Goal: Check status: Check status

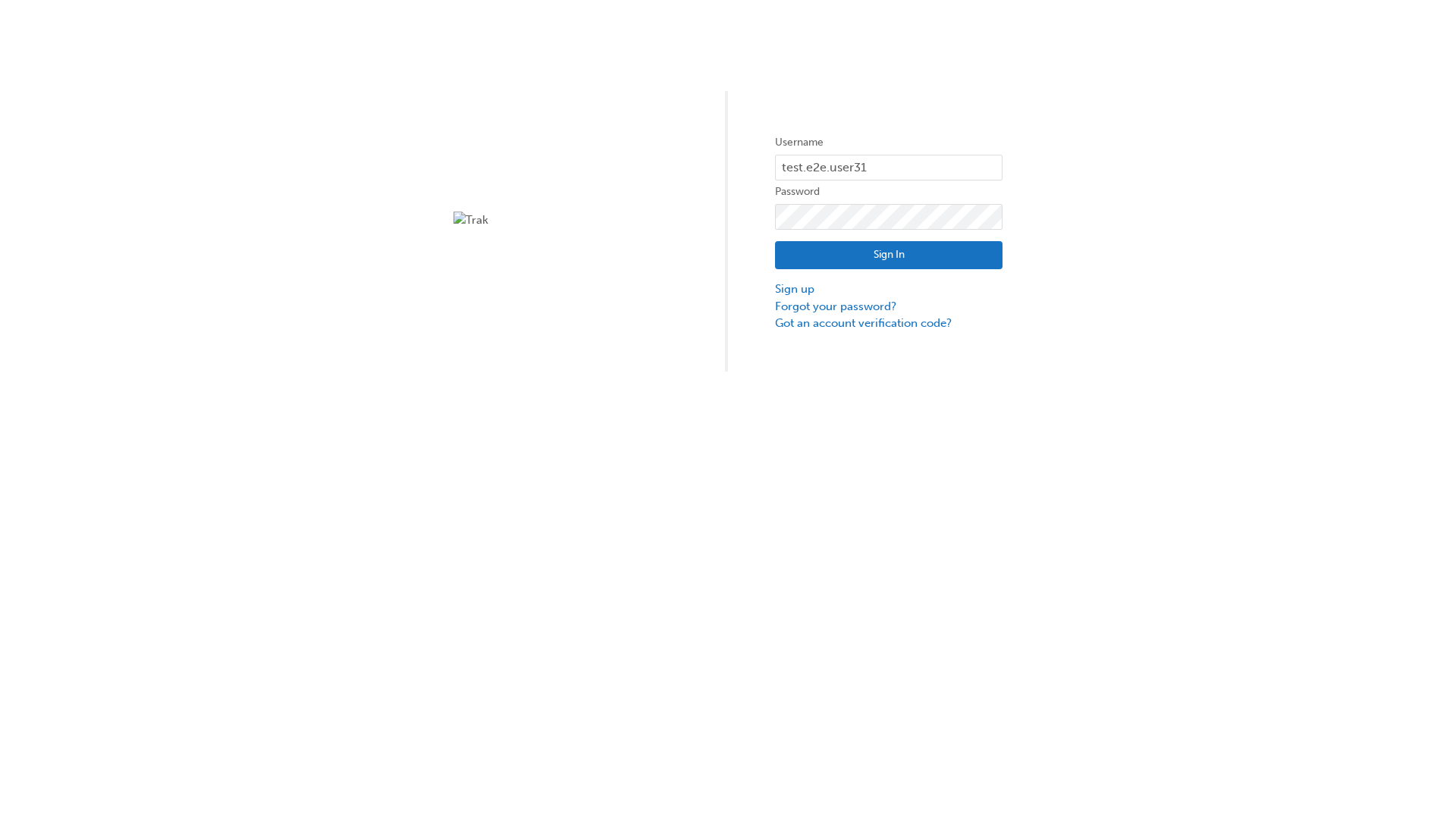
type input "test.e2e.user31"
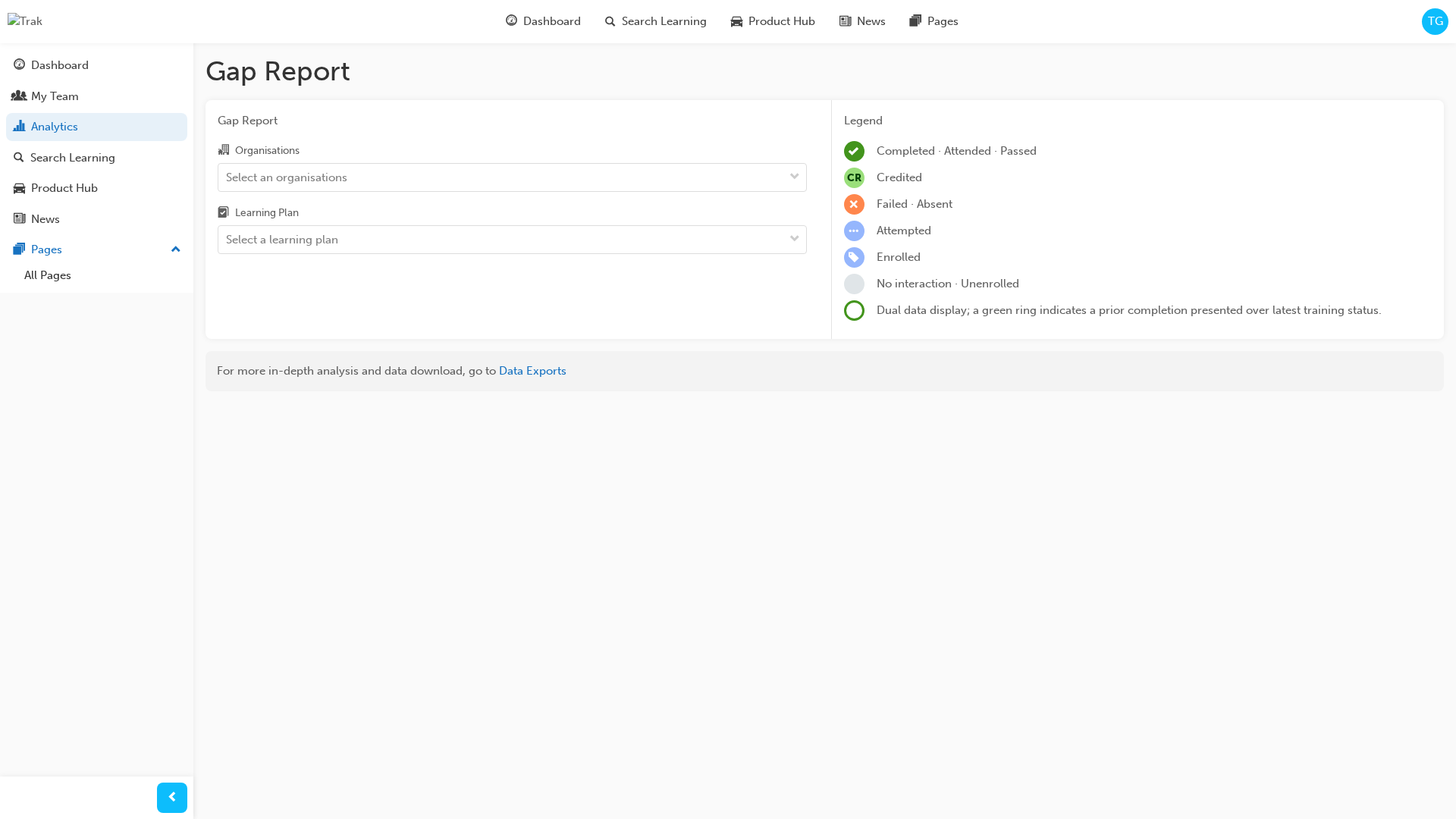
click at [227, 176] on input "Organisations Select an organisations" at bounding box center [227, 176] width 2 height 13
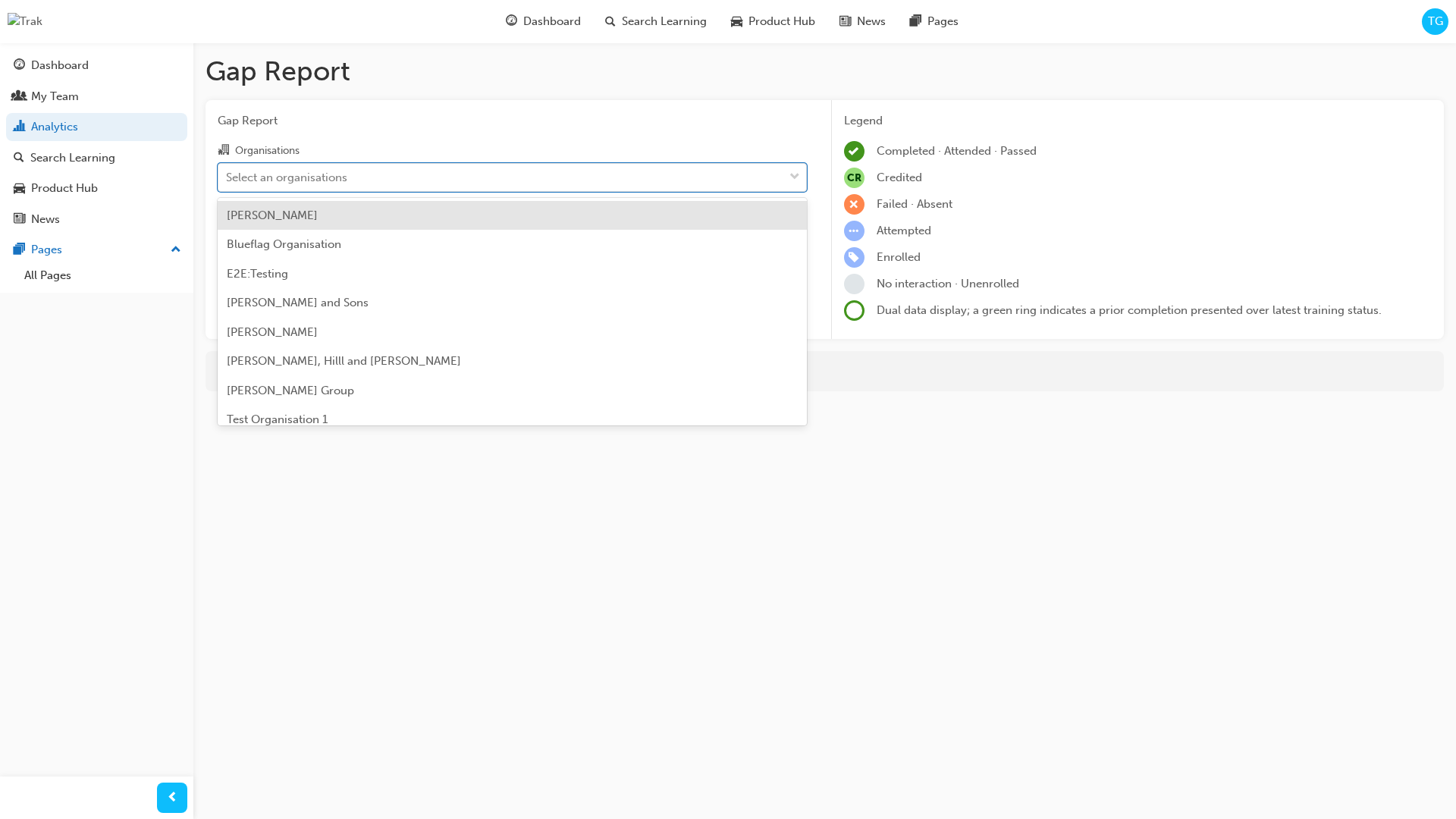
click at [227, 240] on input "Learning Plan Select a learning plan" at bounding box center [227, 239] width 2 height 13
